Goal: Task Accomplishment & Management: Manage account settings

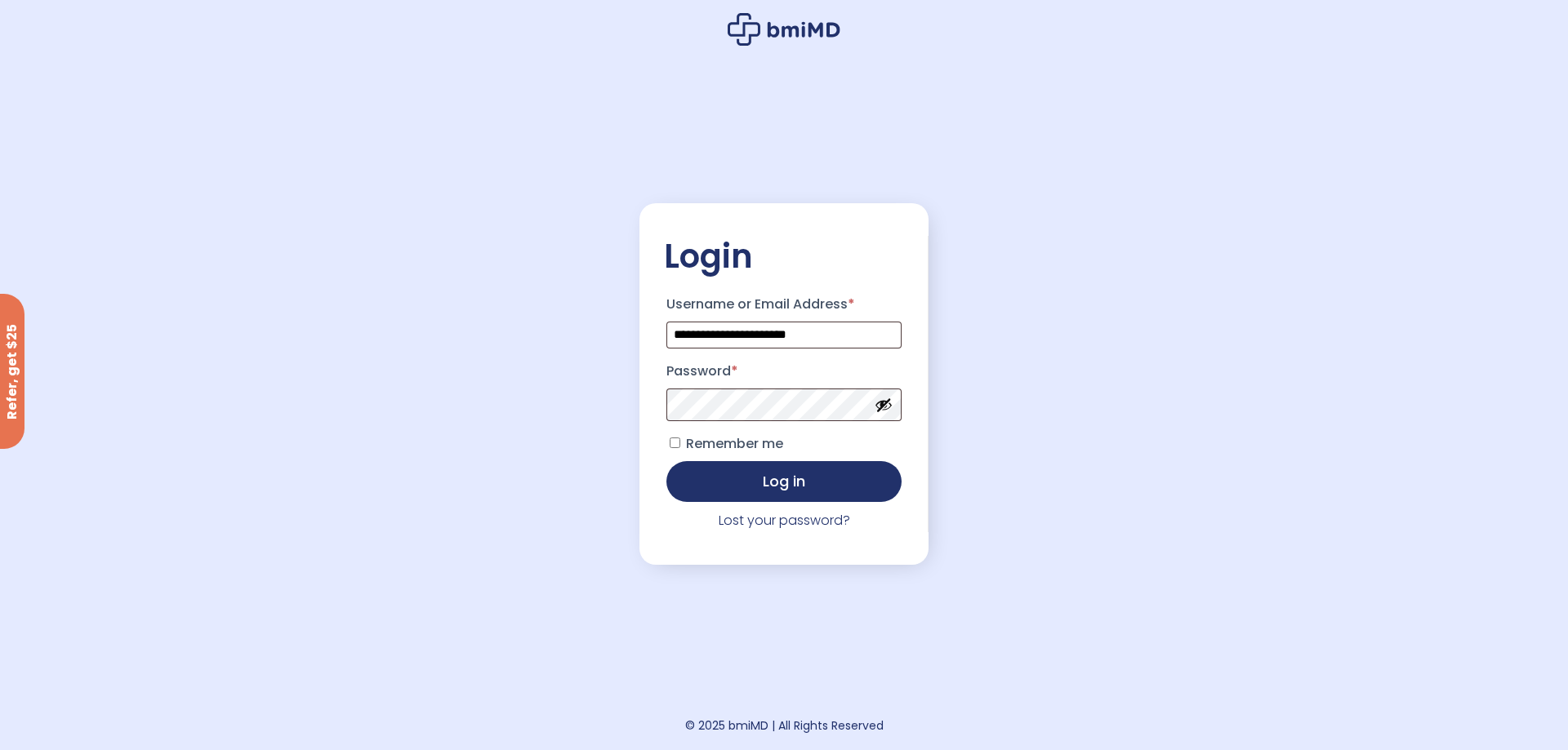
click at [756, 479] on button "Log in" at bounding box center [784, 481] width 236 height 41
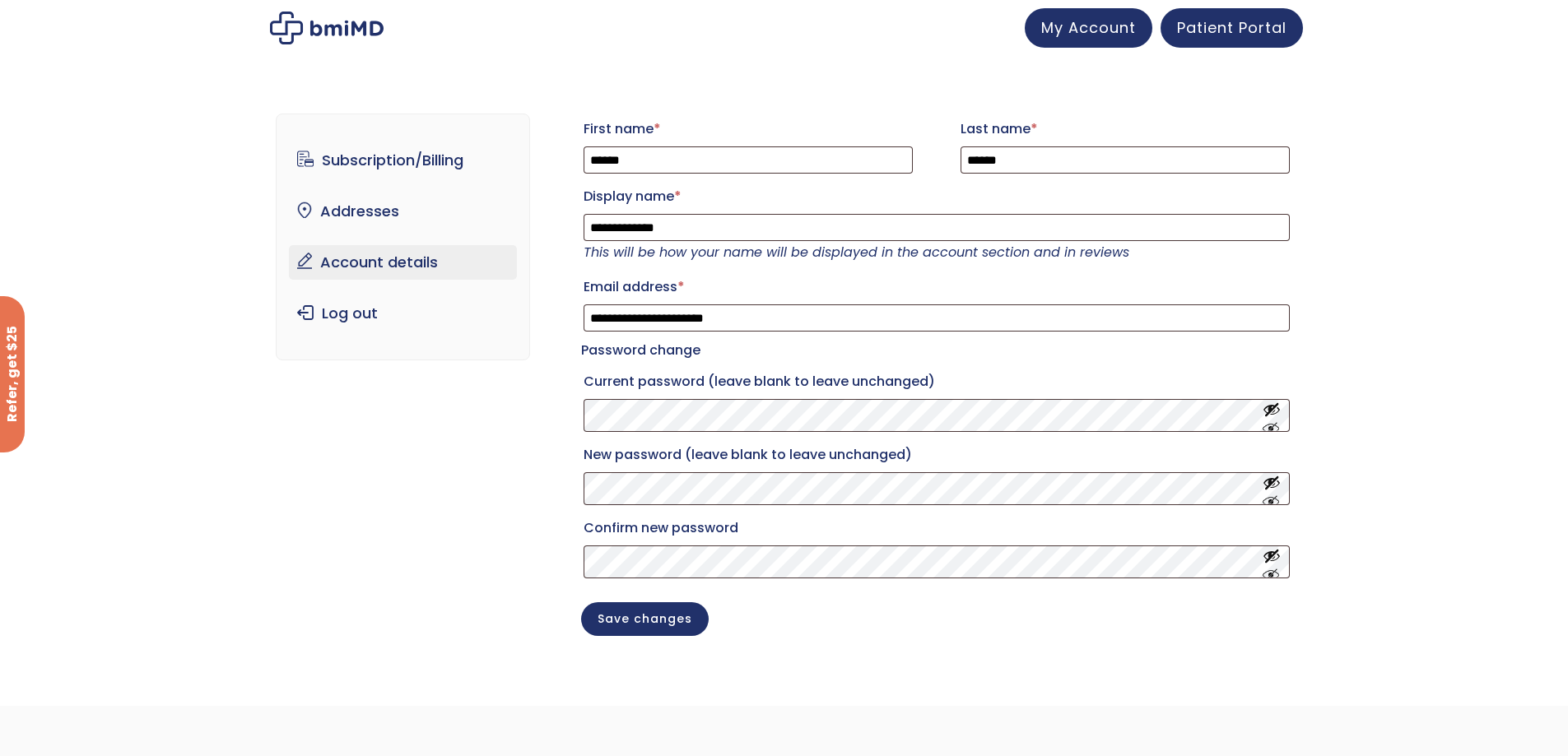
click at [357, 501] on div "**********" at bounding box center [784, 388] width 1017 height 613
click at [373, 159] on link "Subscription/Billing" at bounding box center [403, 160] width 228 height 35
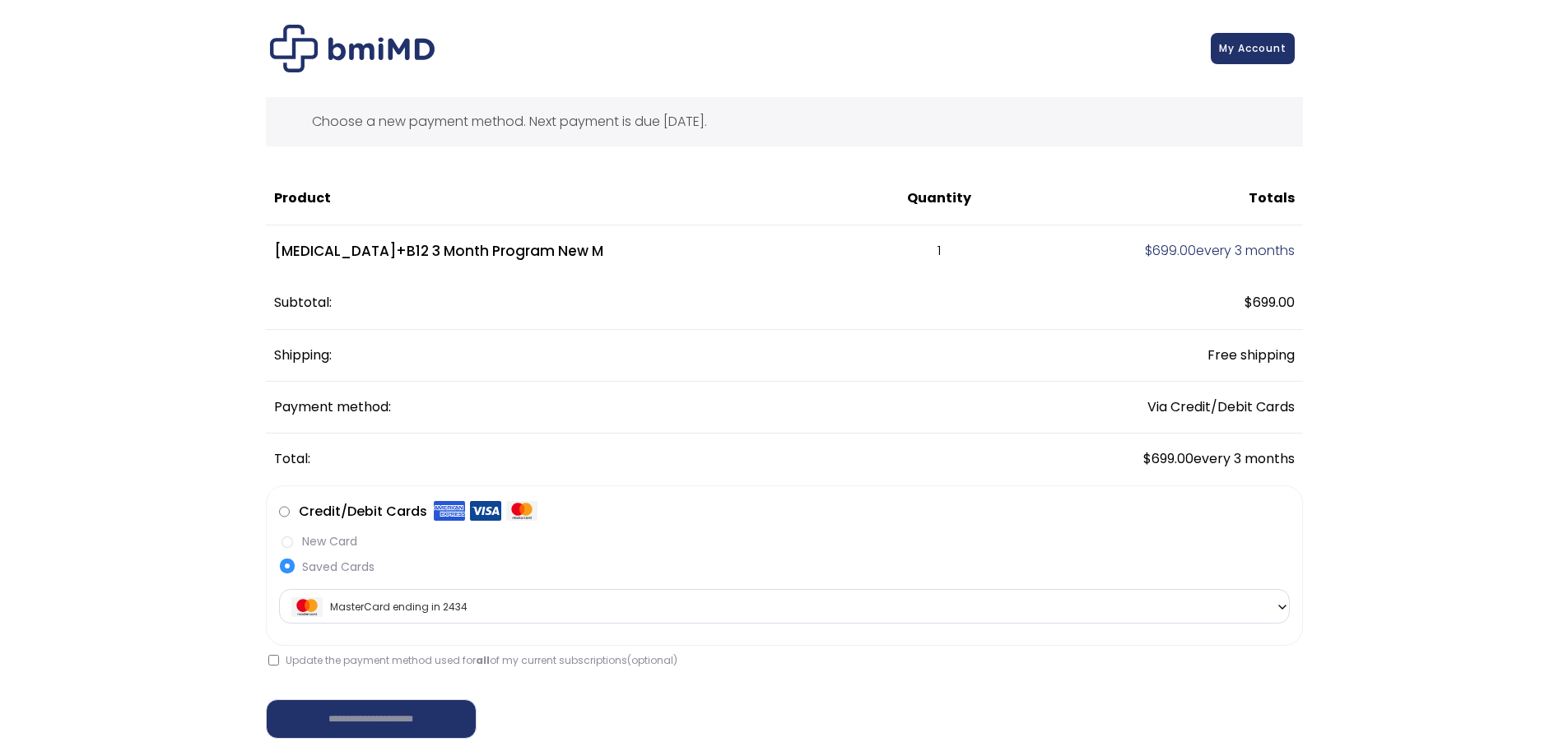
click at [364, 50] on img at bounding box center [352, 48] width 165 height 47
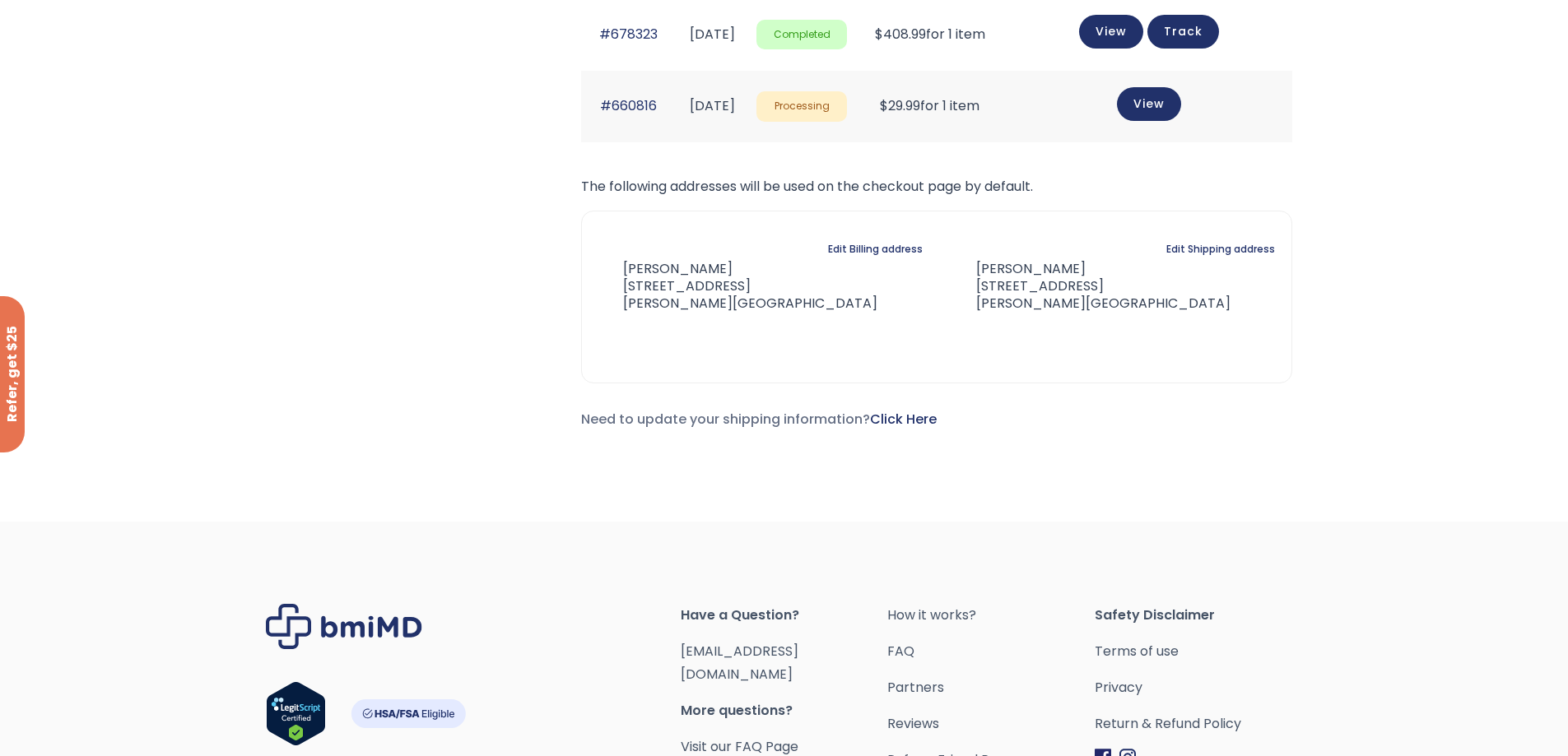
scroll to position [1243, 0]
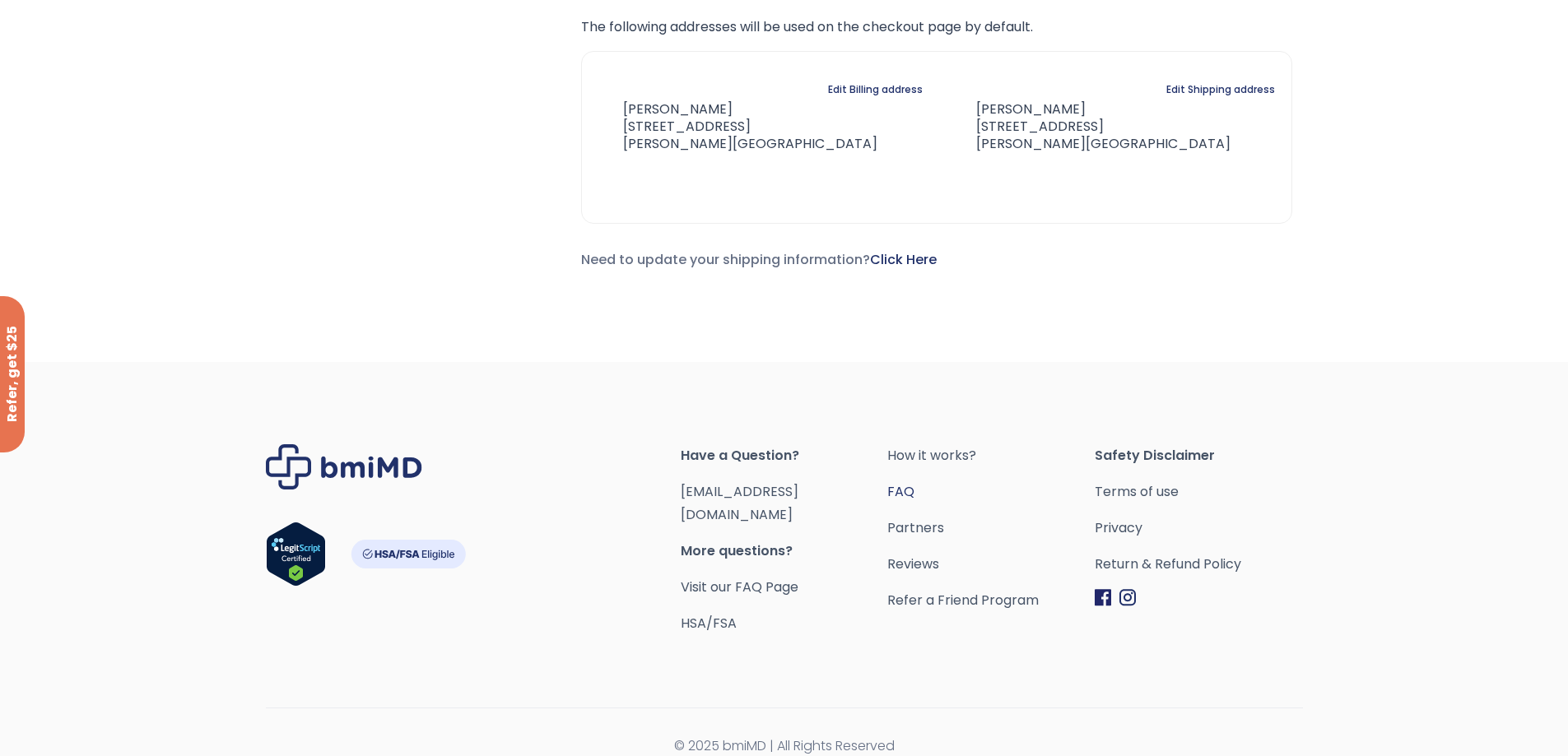
click at [904, 491] on link "FAQ" at bounding box center [991, 491] width 207 height 23
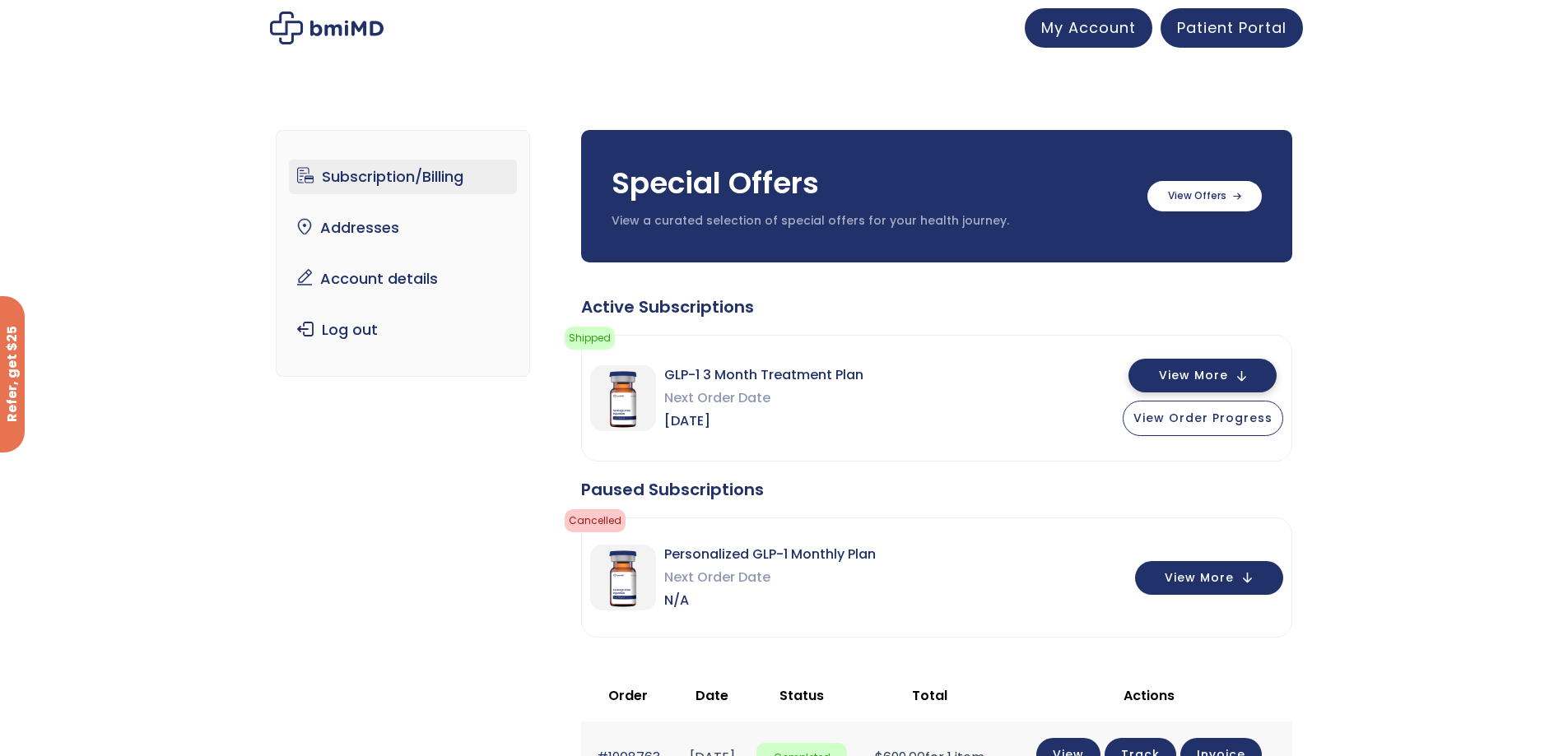
click at [1238, 369] on button "View More" at bounding box center [1202, 375] width 148 height 34
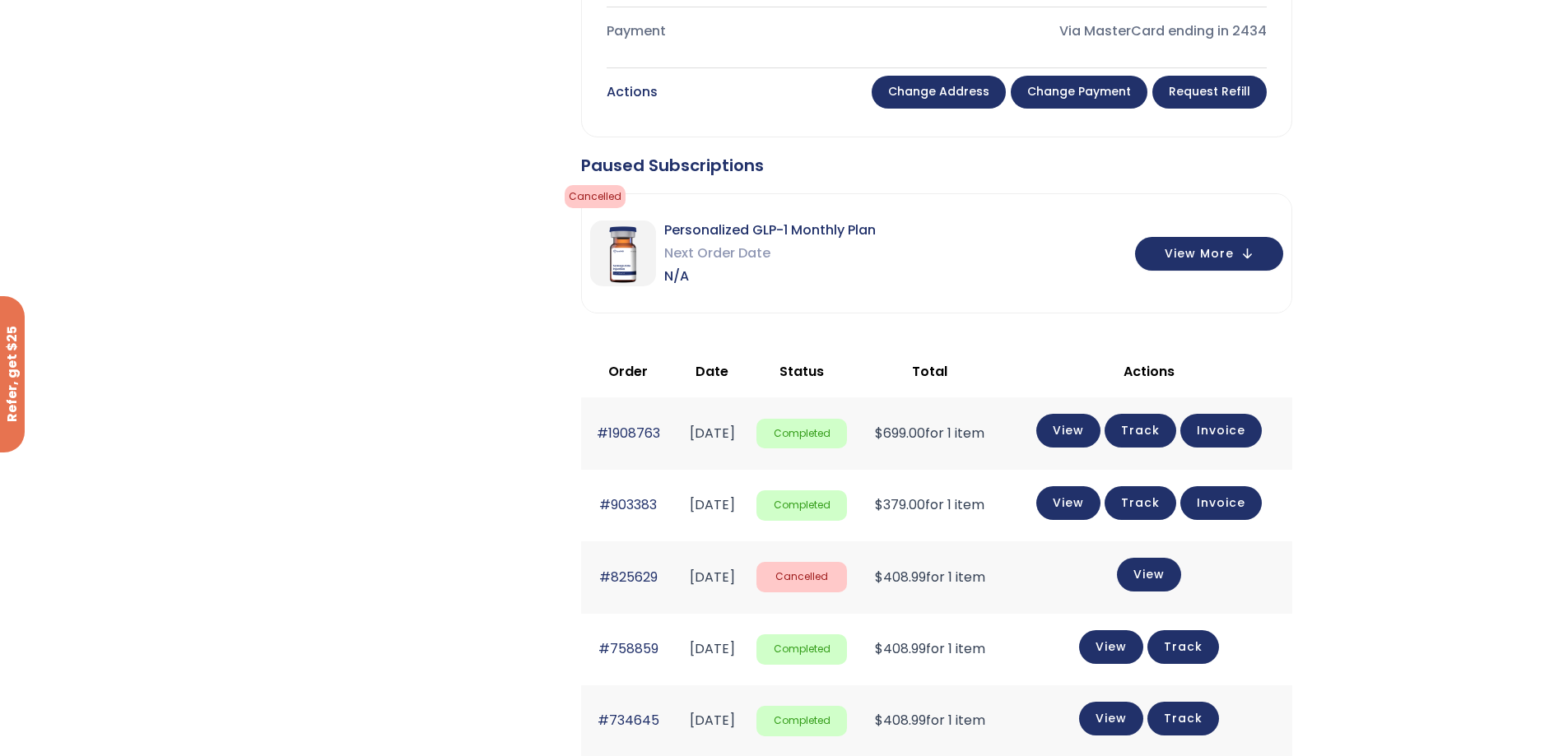
scroll to position [988, 0]
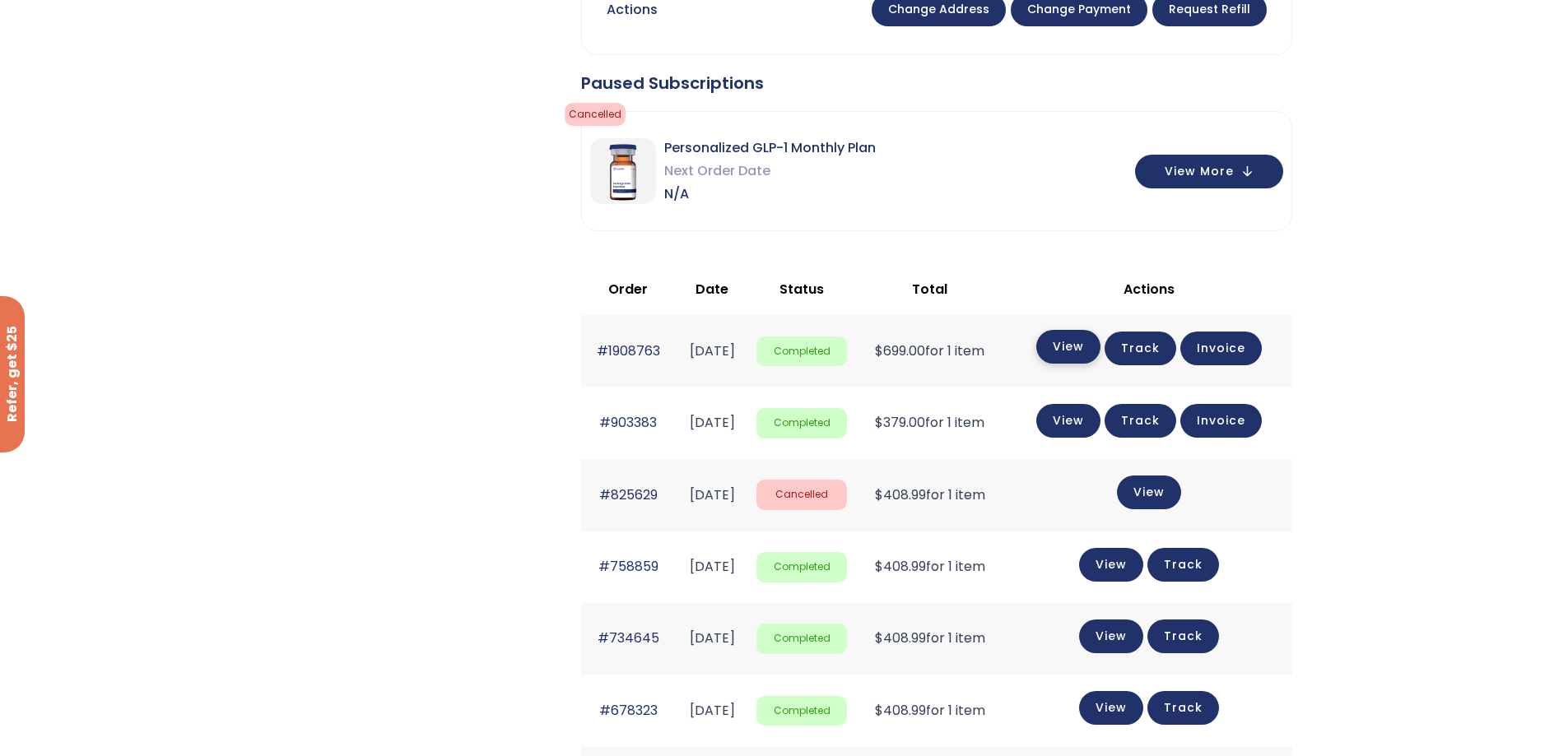
click at [1083, 353] on link "View" at bounding box center [1068, 347] width 65 height 34
